Goal: Check status: Check status

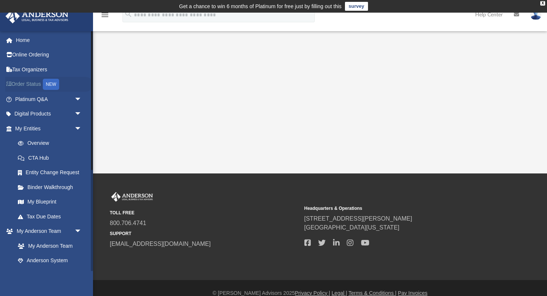
click at [31, 87] on link "Order Status NEW" at bounding box center [49, 84] width 88 height 15
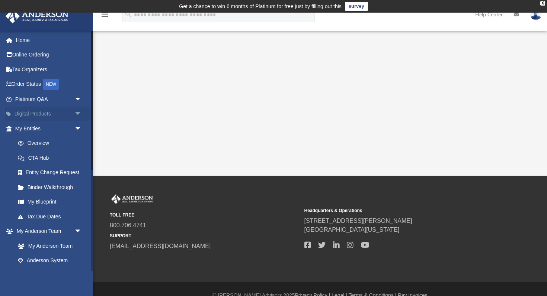
click at [74, 116] on span "arrow_drop_down" at bounding box center [81, 114] width 15 height 15
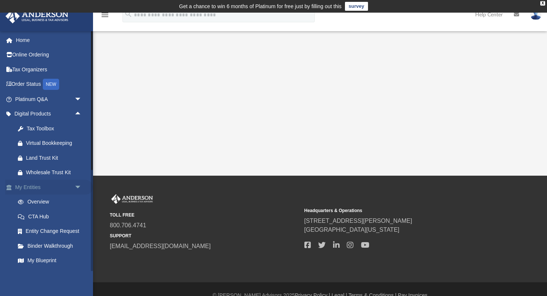
click at [77, 184] on span "arrow_drop_down" at bounding box center [81, 187] width 15 height 15
click at [77, 184] on span "arrow_drop_up" at bounding box center [81, 187] width 15 height 15
click at [36, 58] on link "Online Ordering" at bounding box center [49, 55] width 88 height 15
